Goal: Navigation & Orientation: Locate item on page

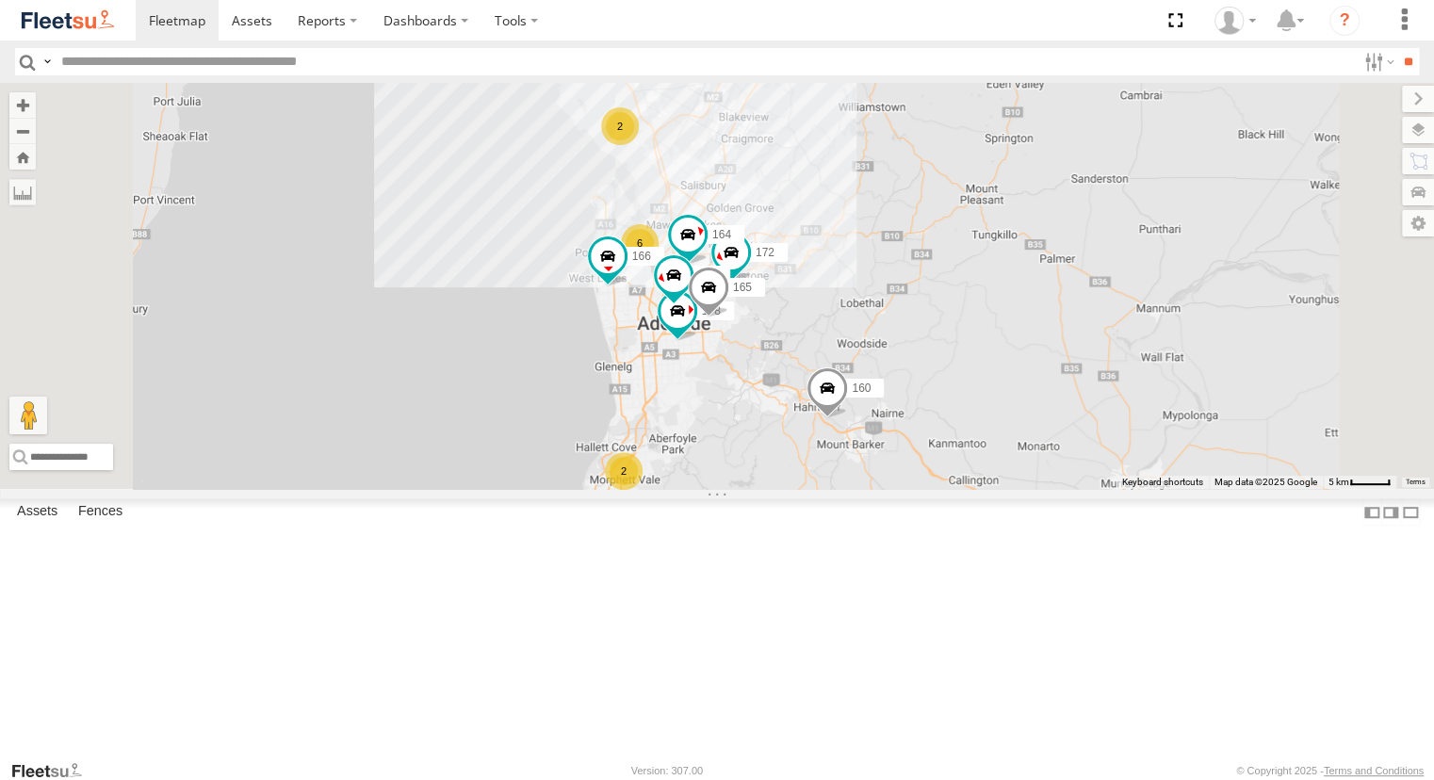
drag, startPoint x: 116, startPoint y: 163, endPoint x: 135, endPoint y: 230, distance: 69.5
click at [0, 0] on div "169 JCS [GEOGRAPHIC_DATA][PERSON_NAME] -34.63491 138.66376 Video 153 Powerscape…" at bounding box center [0, 0] width 0 height 0
drag, startPoint x: 595, startPoint y: 365, endPoint x: 387, endPoint y: 255, distance: 234.3
click at [595, 365] on div "178 169 6 2 2 172 160 164 176 166 165" at bounding box center [717, 286] width 1434 height 406
click at [0, 0] on div "391" at bounding box center [0, 0] width 0 height 0
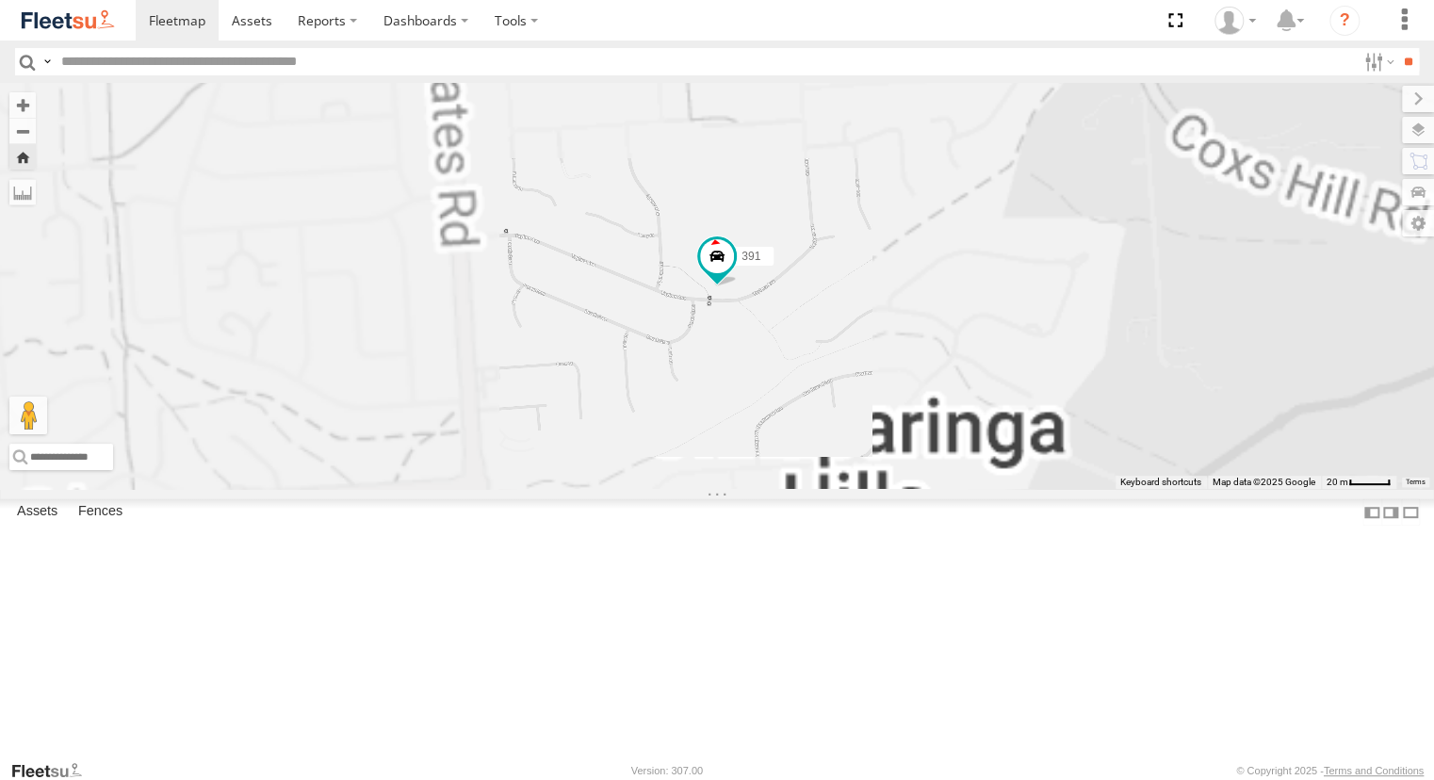
click at [0, 0] on div "Powerscaper" at bounding box center [0, 0] width 0 height 0
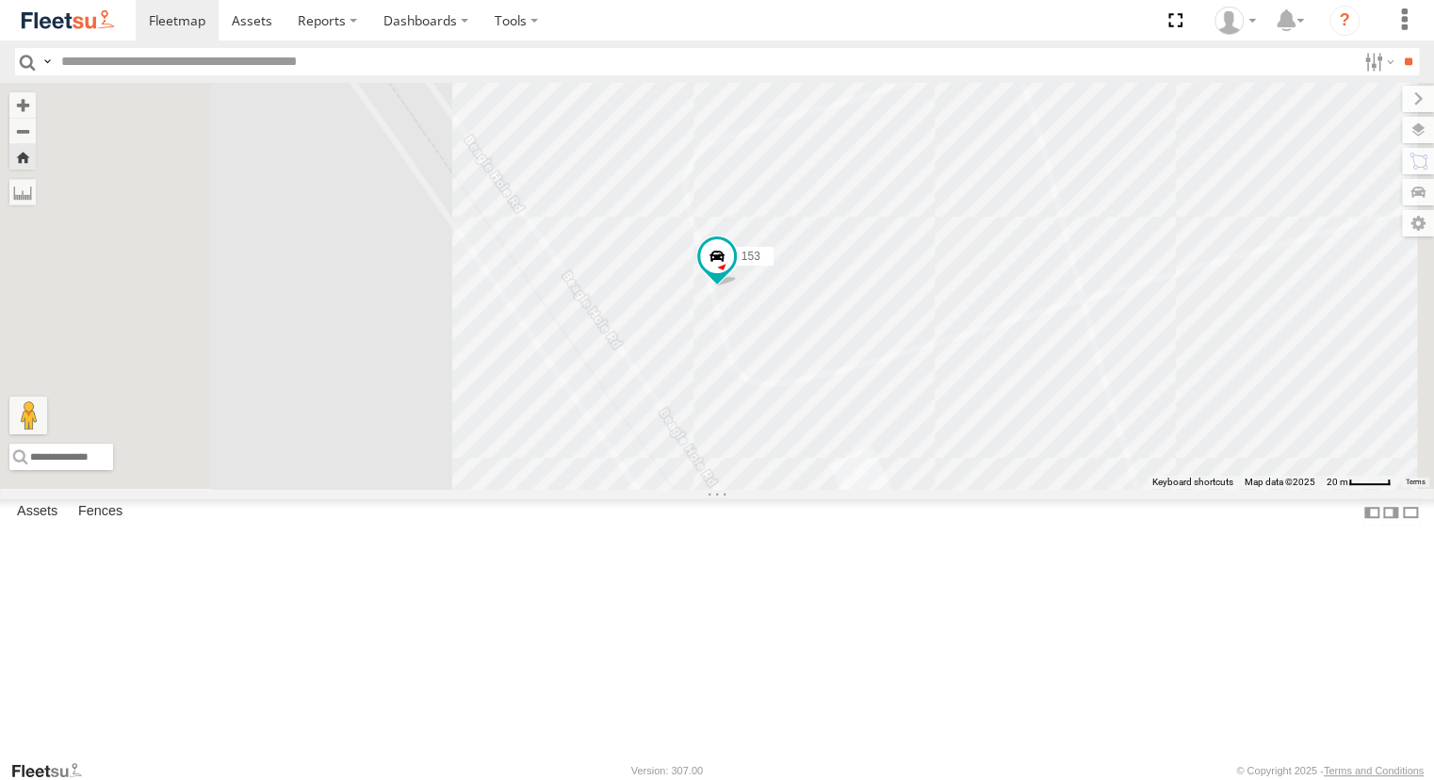
click at [0, 0] on div "153" at bounding box center [0, 0] width 0 height 0
click at [0, 0] on div "391" at bounding box center [0, 0] width 0 height 0
